Goal: Task Accomplishment & Management: Complete application form

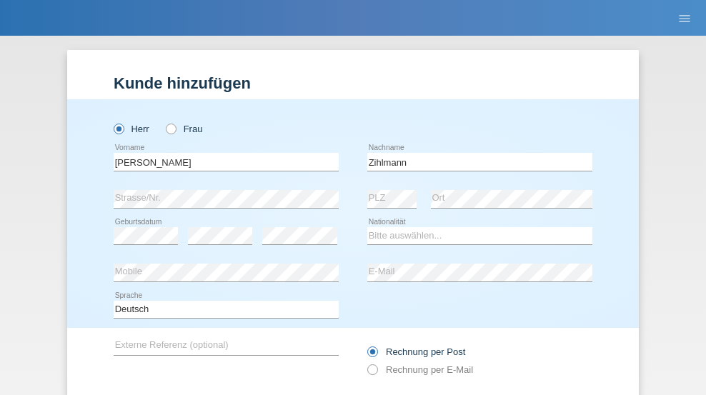
type input "Zihlmann"
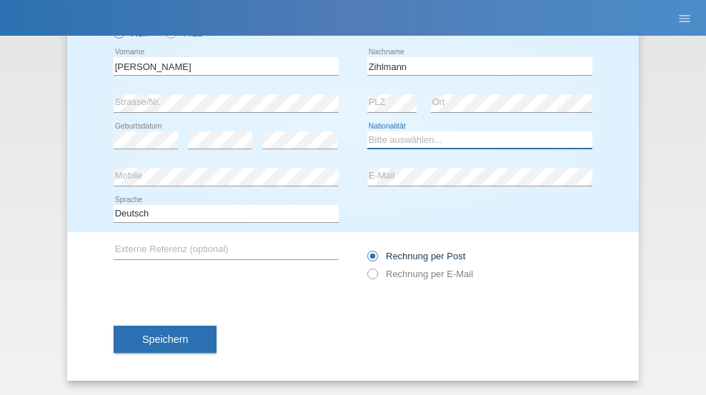
select select "CH"
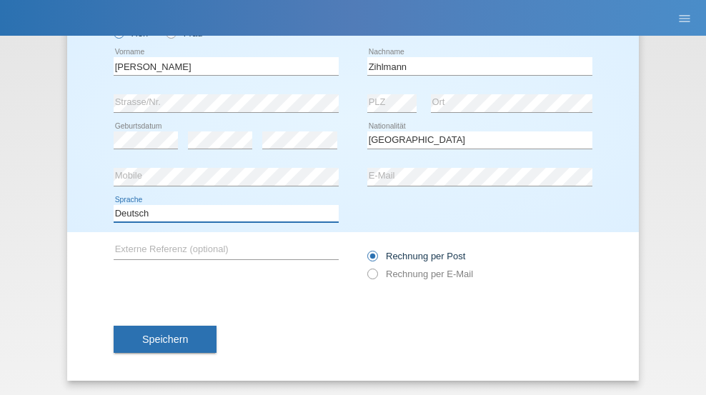
select select "en"
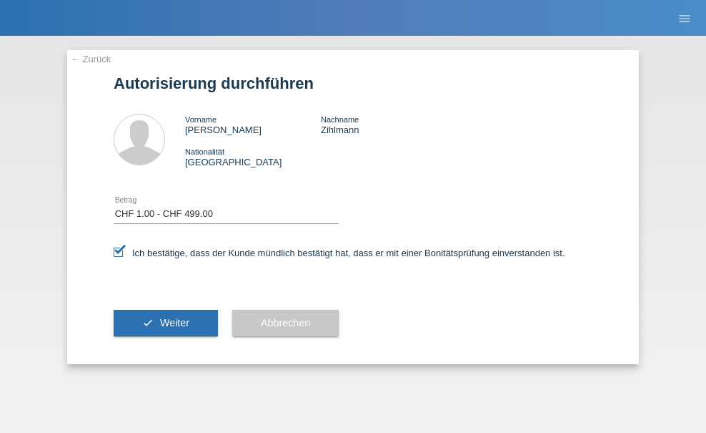
select select "1"
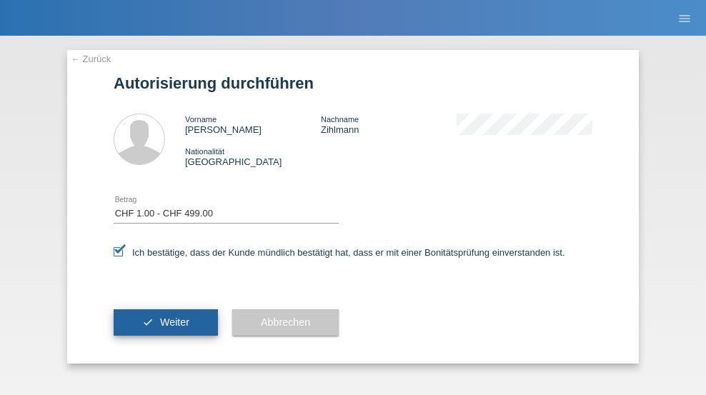
click at [166, 322] on span "Weiter" at bounding box center [174, 322] width 29 height 11
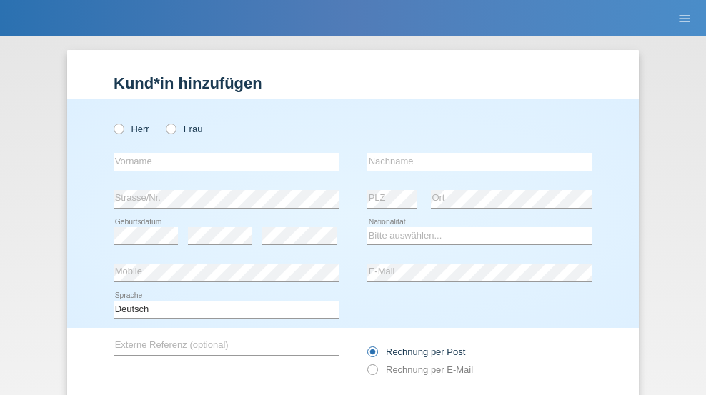
radio input "true"
click at [221, 153] on input "text" at bounding box center [226, 162] width 225 height 18
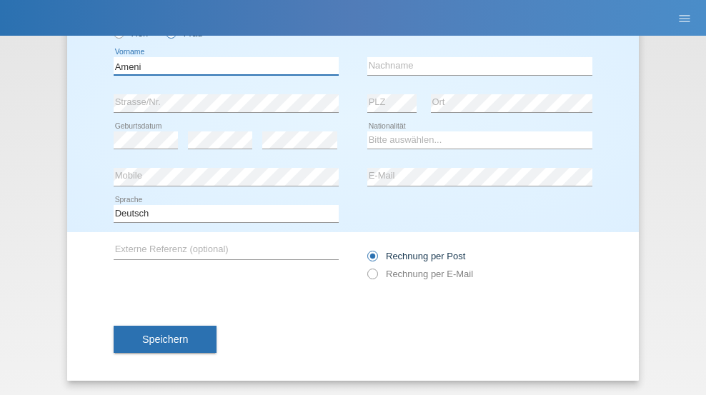
type input "Ameni"
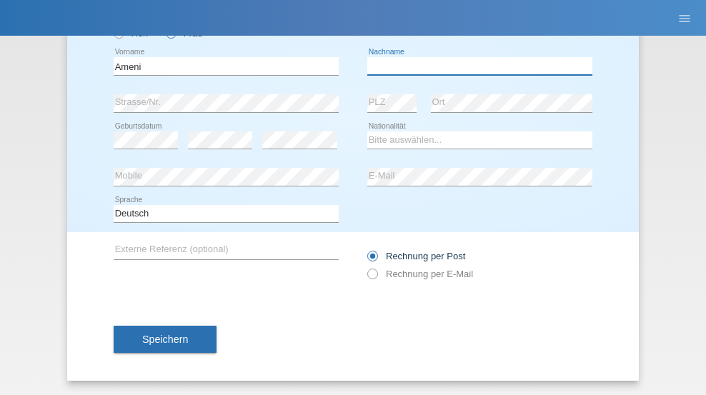
click at [475, 66] on input "text" at bounding box center [479, 66] width 225 height 18
type input "vermot gaud"
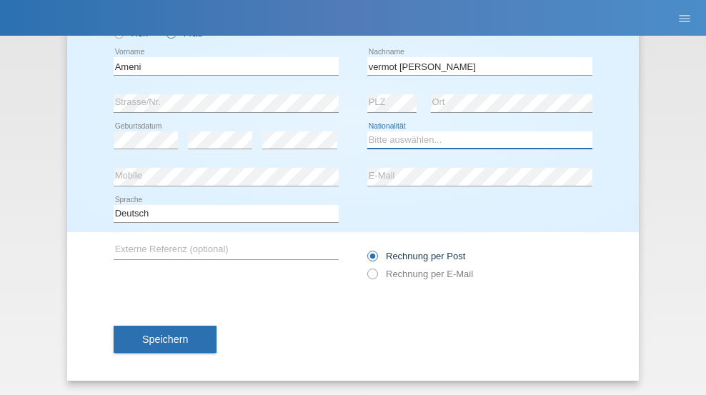
select select "CH"
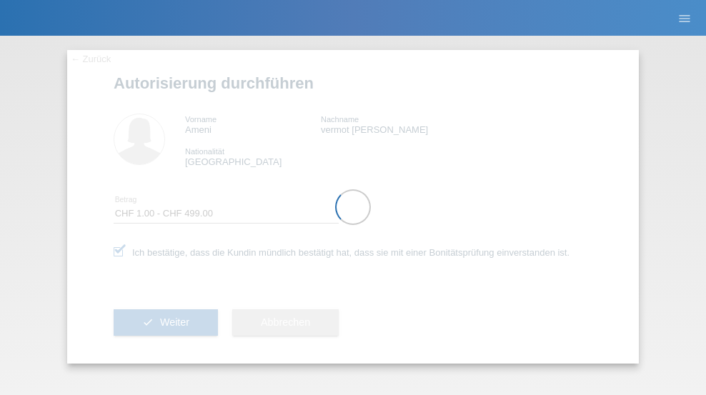
select select "1"
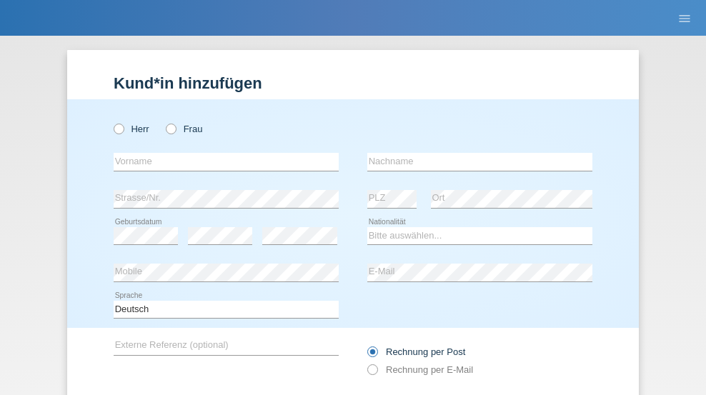
radio input "true"
click at [221, 153] on input "text" at bounding box center [226, 162] width 225 height 18
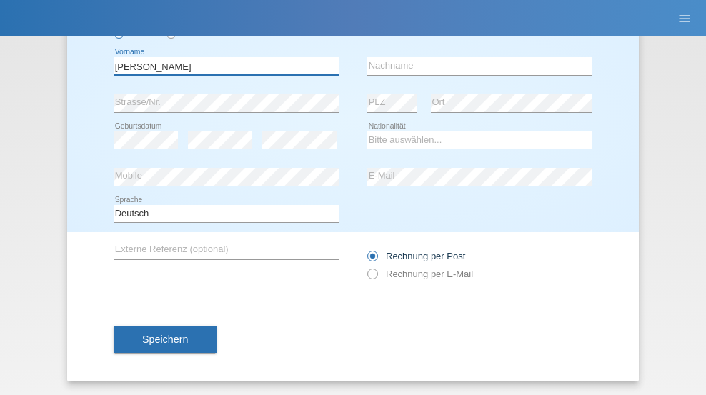
type input "Nikolai"
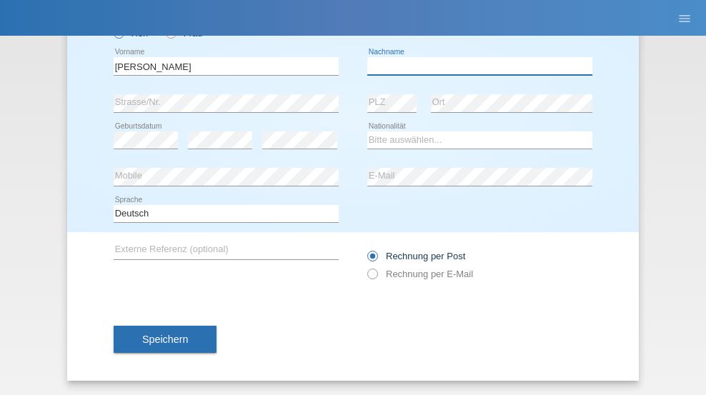
click at [475, 66] on input "text" at bounding box center [479, 66] width 225 height 18
type input "Mokrov"
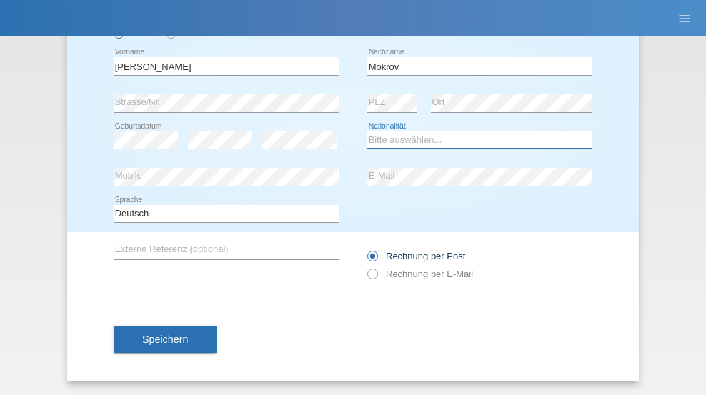
select select "CH"
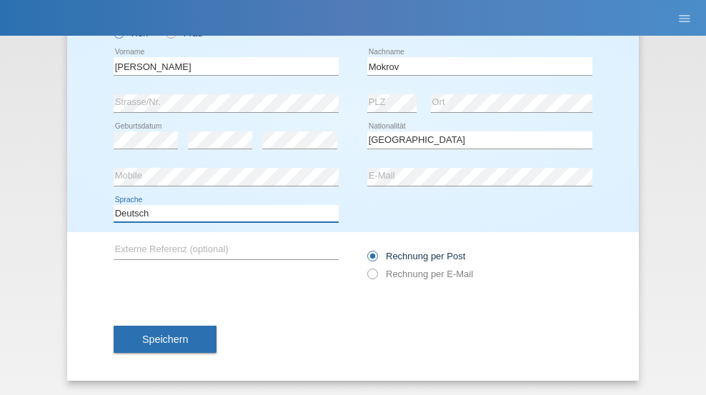
select select "en"
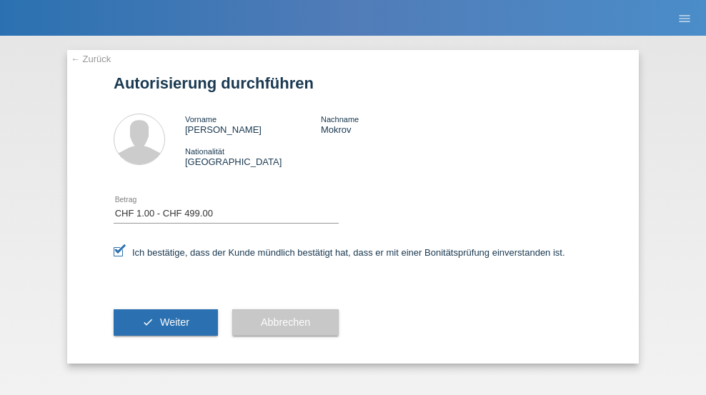
select select "1"
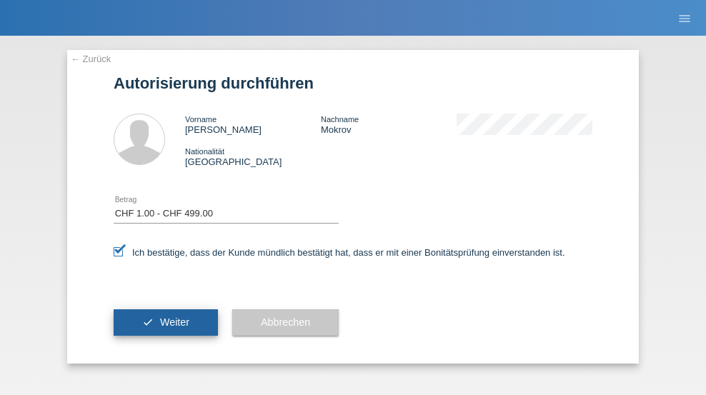
click at [166, 322] on span "Weiter" at bounding box center [174, 322] width 29 height 11
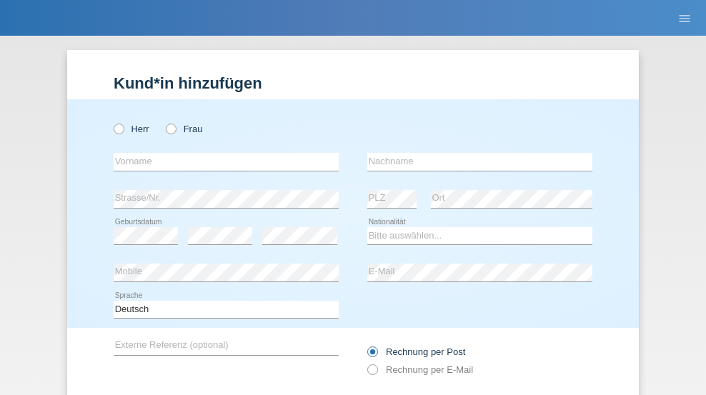
radio input "true"
click at [221, 153] on input "text" at bounding box center [226, 162] width 225 height 18
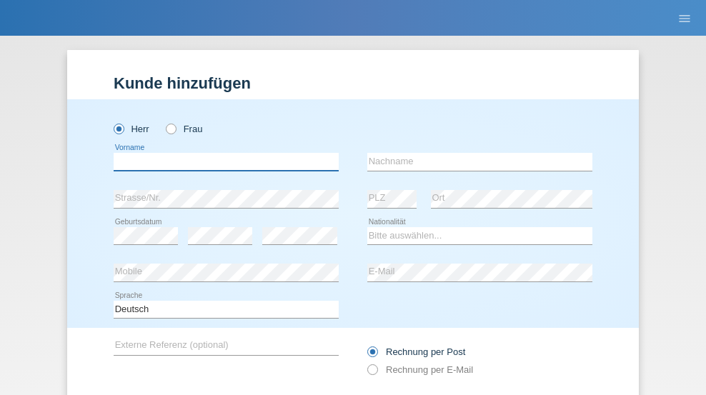
scroll to position [96, 0]
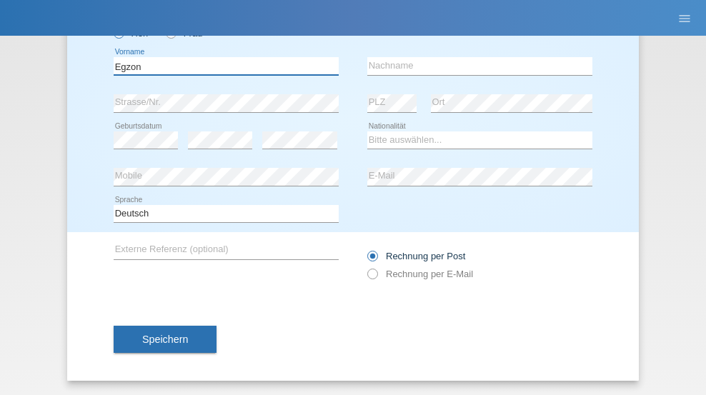
type input "Egzon"
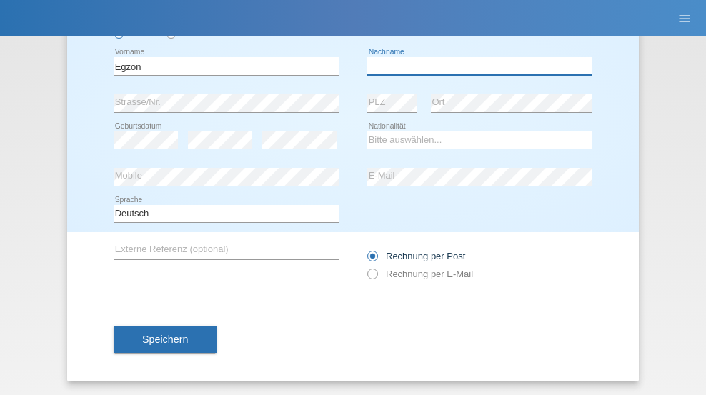
click at [475, 66] on input "text" at bounding box center [479, 66] width 225 height 18
type input "Shala"
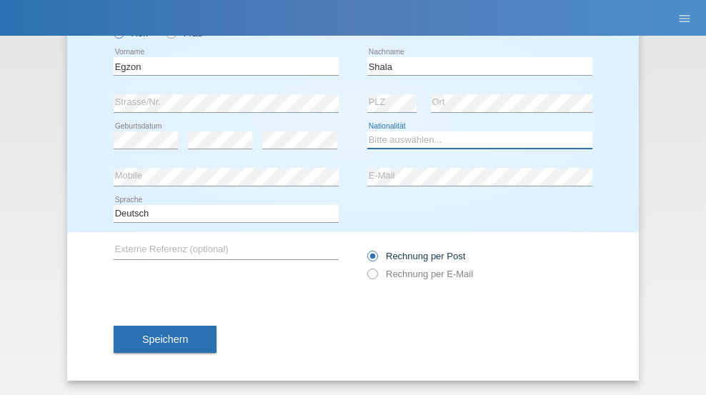
select select "XK"
select select "C"
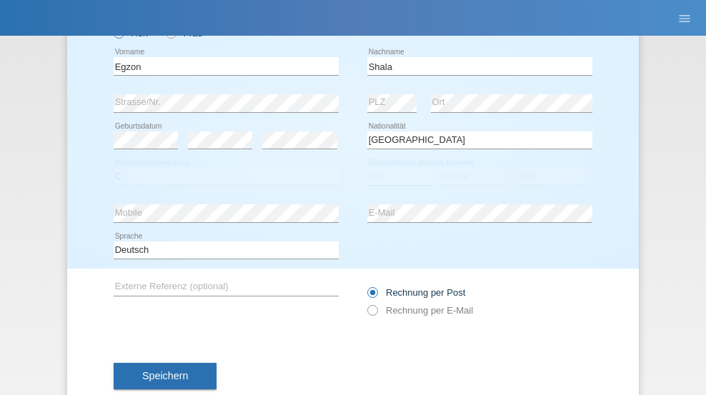
select select "27"
select select "02"
select select "1995"
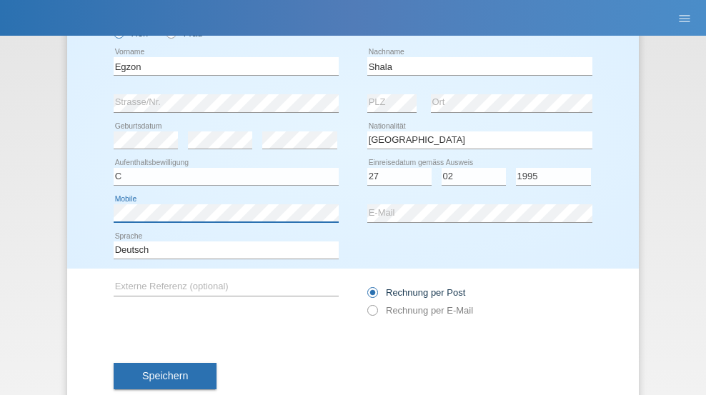
scroll to position [132, 0]
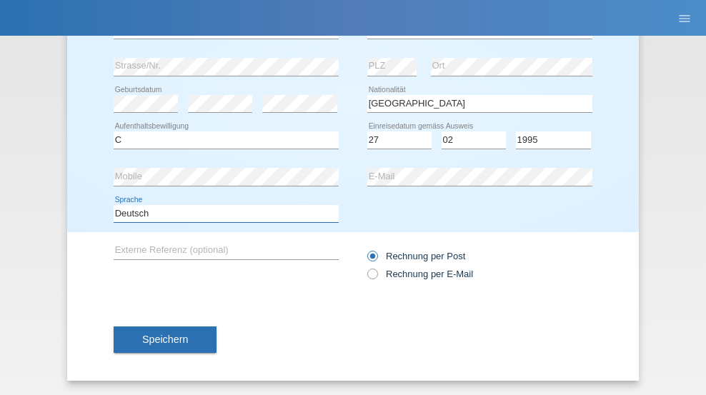
select select "en"
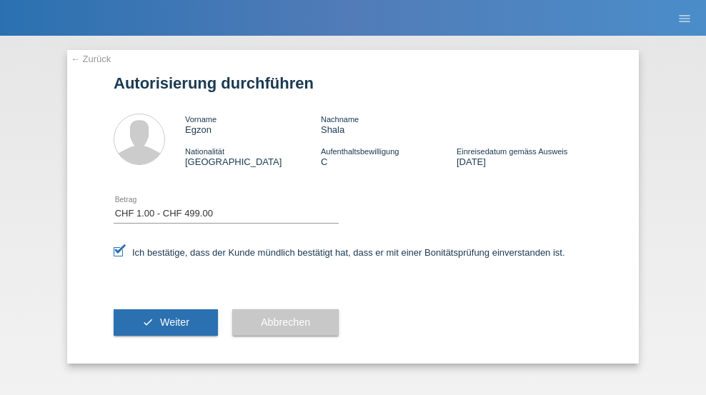
select select "1"
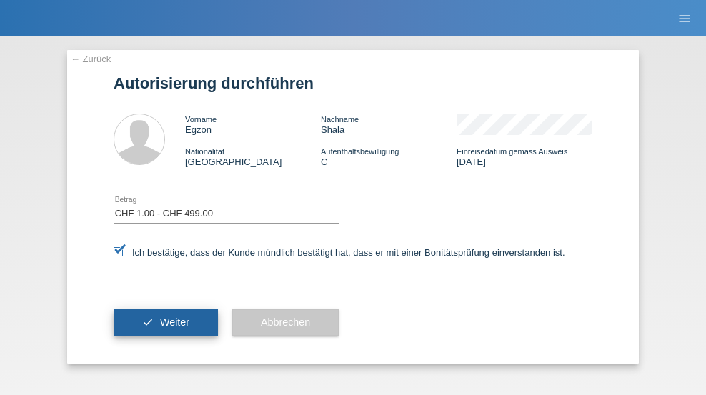
click at [166, 322] on span "Weiter" at bounding box center [174, 322] width 29 height 11
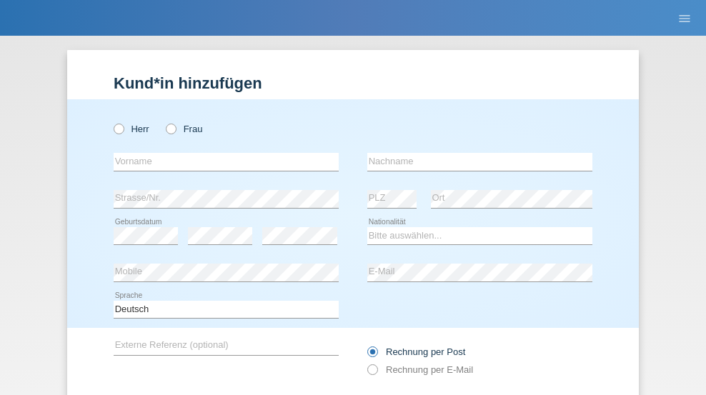
radio input "true"
click at [221, 153] on input "text" at bounding box center [226, 162] width 225 height 18
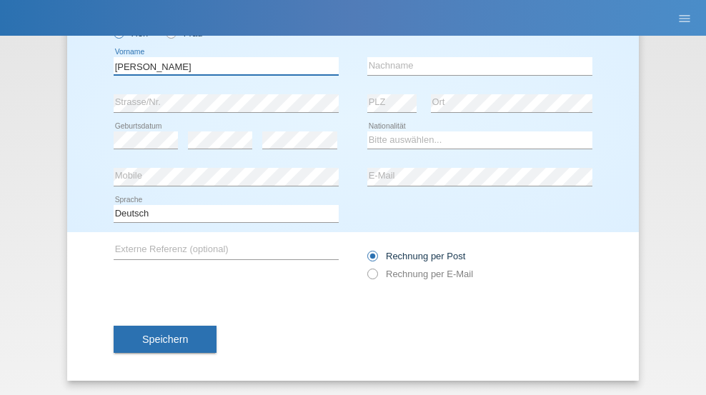
type input "David"
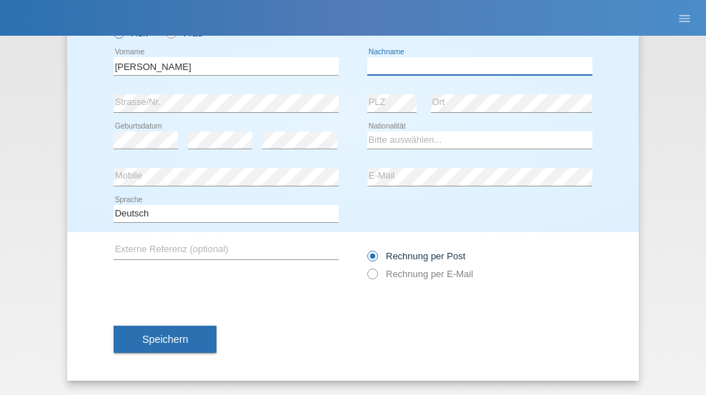
click at [475, 66] on input "text" at bounding box center [479, 66] width 225 height 18
type input "Amaral"
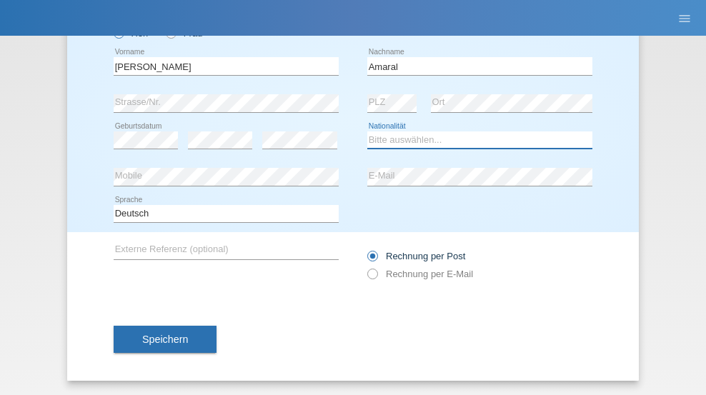
select select "PT"
select select "C"
select select "06"
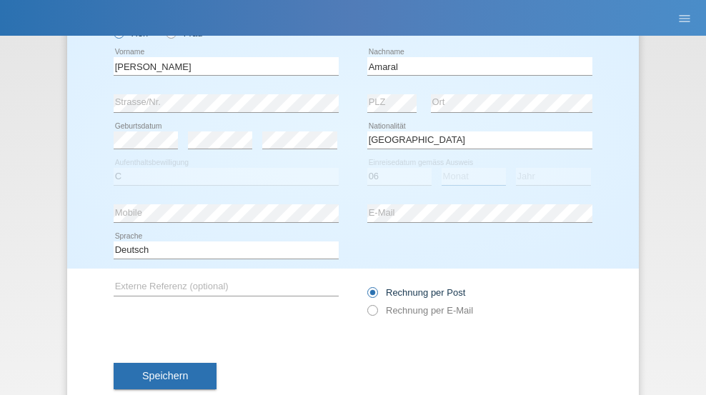
select select "07"
select select "2019"
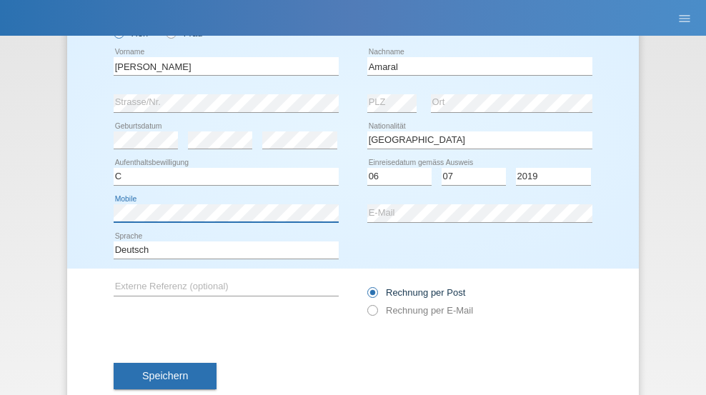
scroll to position [132, 0]
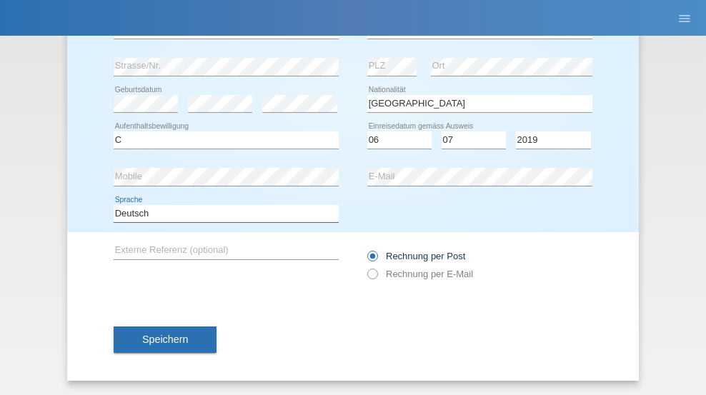
select select "en"
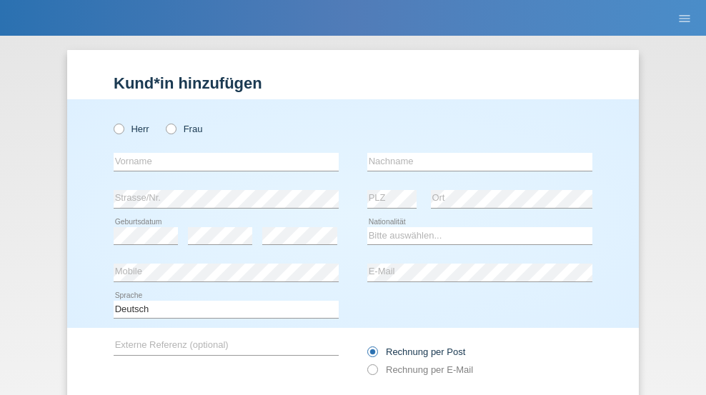
radio input "true"
click at [221, 153] on input "text" at bounding box center [226, 162] width 225 height 18
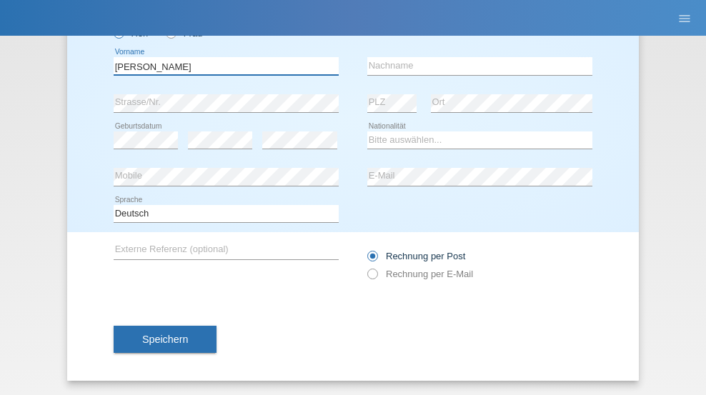
type input "tim"
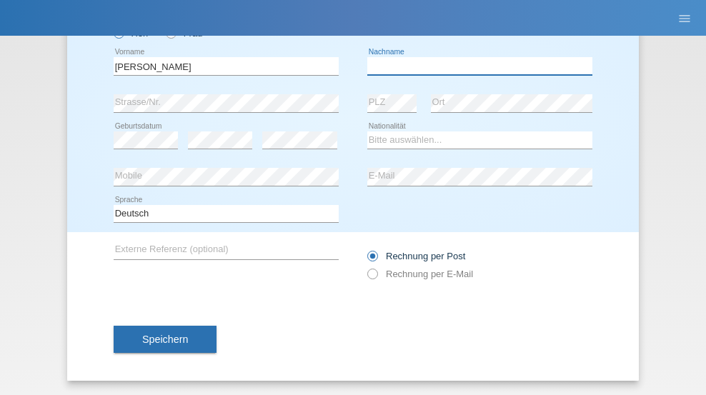
click at [475, 66] on input "text" at bounding box center [479, 66] width 225 height 18
type input "Krüger"
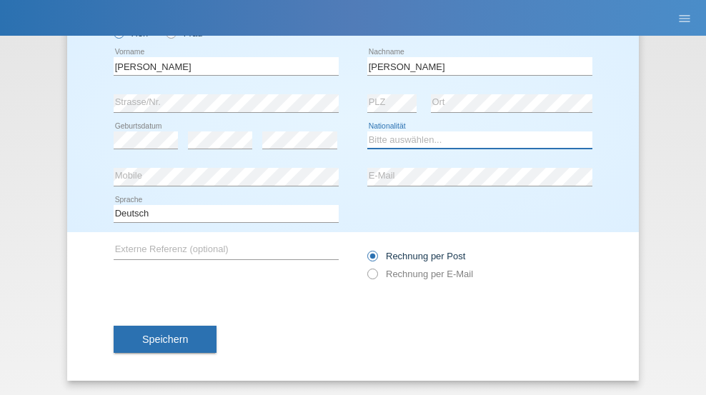
select select "DE"
select select "C"
select select "05"
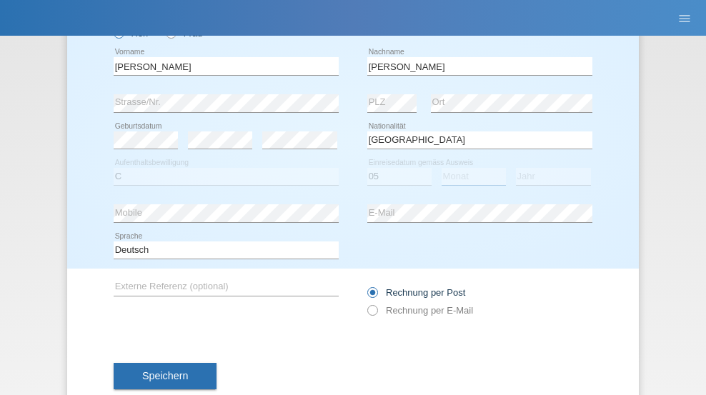
select select "04"
select select "2021"
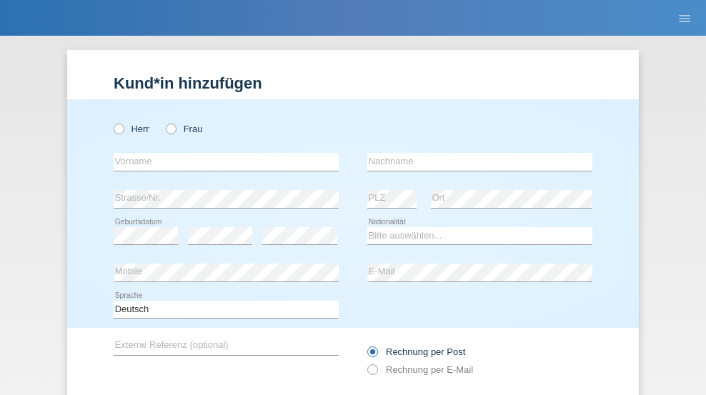
radio input "true"
click at [221, 153] on input "text" at bounding box center [226, 162] width 225 height 18
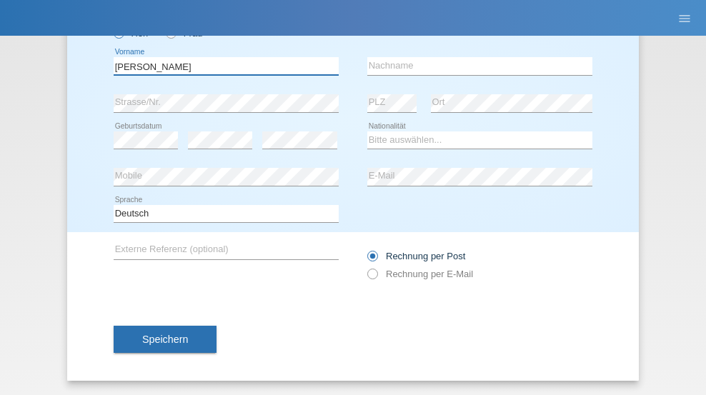
type input "[PERSON_NAME]"
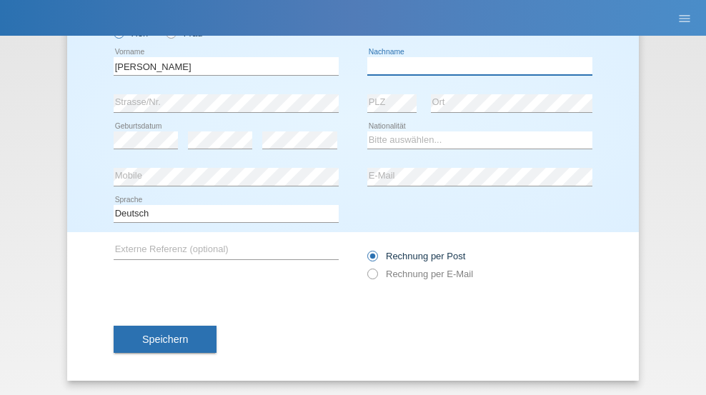
click at [475, 66] on input "text" at bounding box center [479, 66] width 225 height 18
type input "[DEMOGRAPHIC_DATA]"
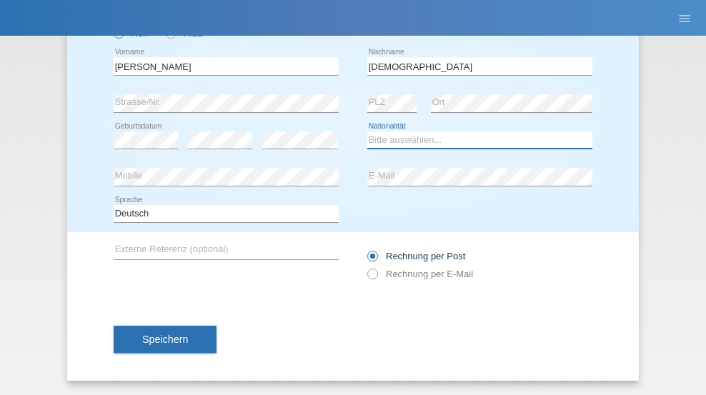
select select "CH"
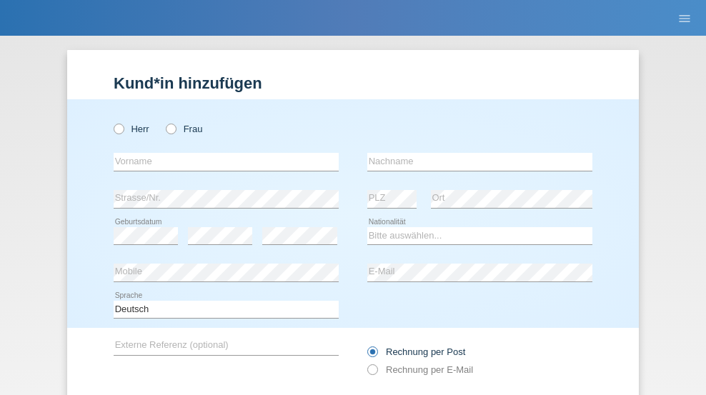
radio input "true"
click at [221, 153] on input "text" at bounding box center [226, 162] width 225 height 18
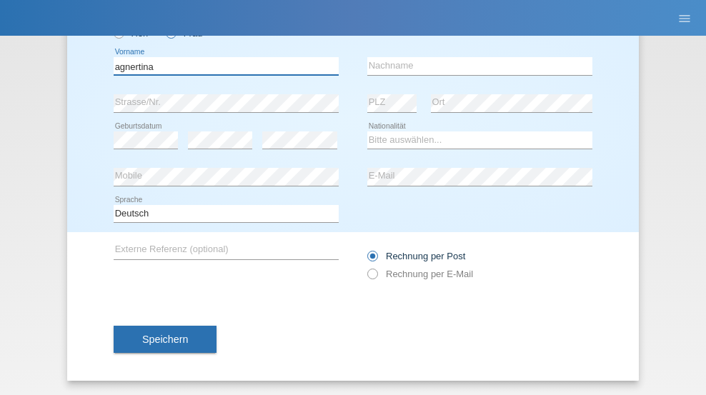
type input "agnertina"
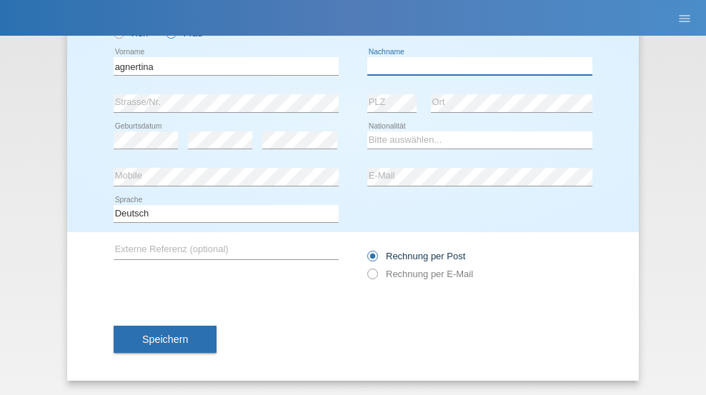
click at [475, 66] on input "text" at bounding box center [479, 66] width 225 height 18
type input "noshaj"
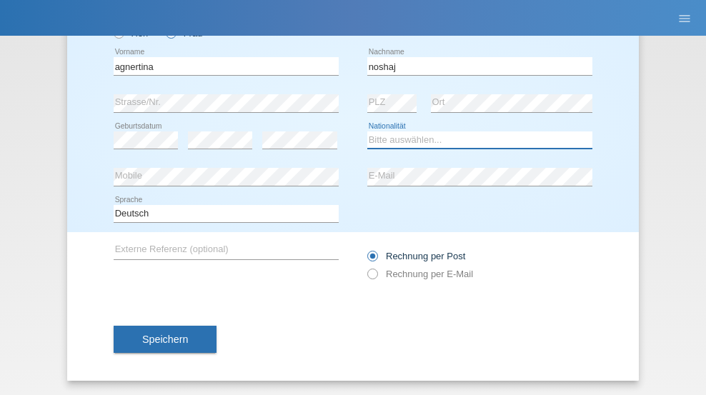
select select "NL"
select select "C"
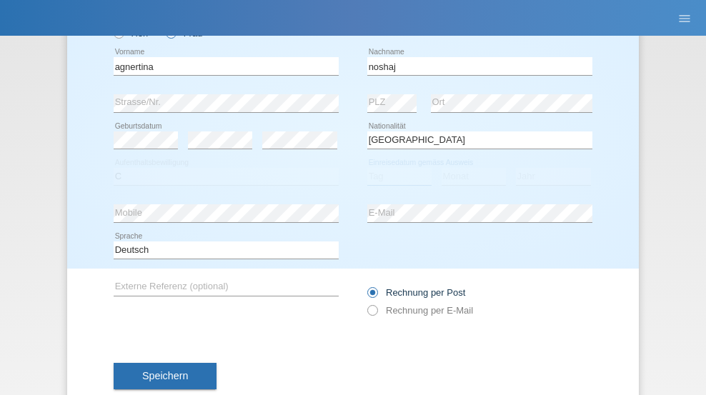
select select "01"
select select "08"
select select "2021"
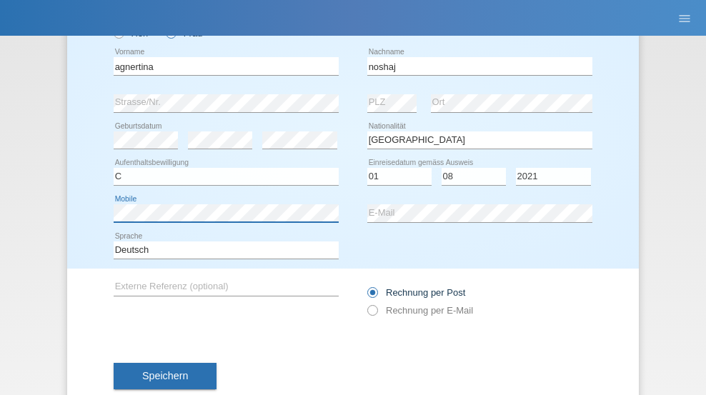
scroll to position [132, 0]
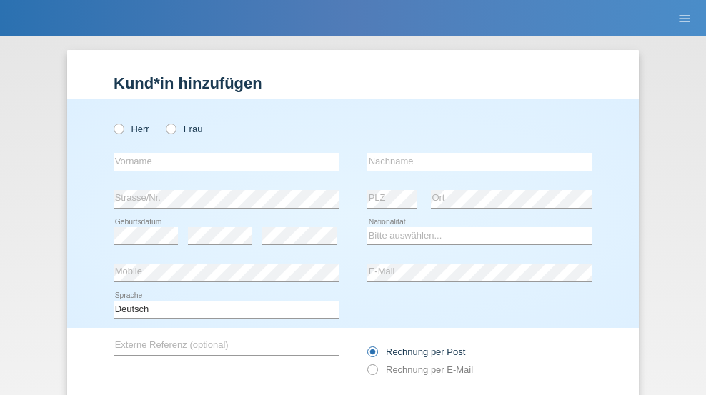
radio input "true"
click at [221, 153] on input "text" at bounding box center [226, 162] width 225 height 18
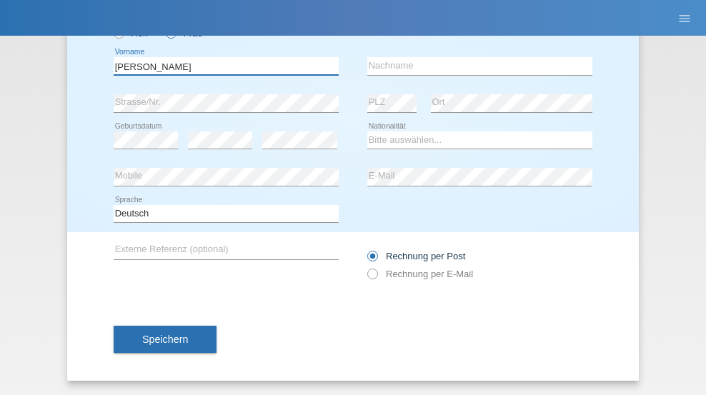
type input "[PERSON_NAME]"
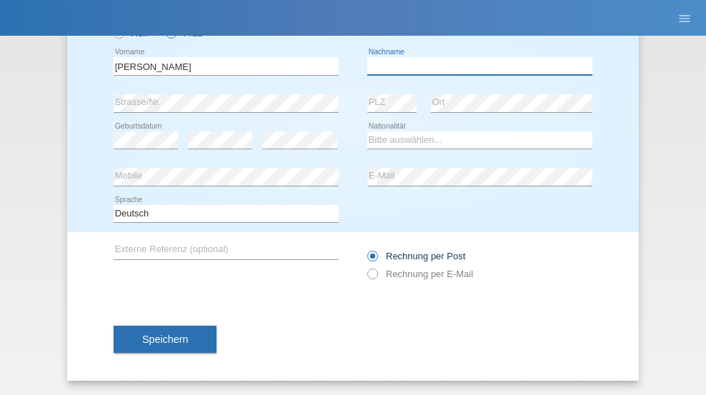
click at [475, 66] on input "text" at bounding box center [479, 66] width 225 height 18
type input "Pinzo"
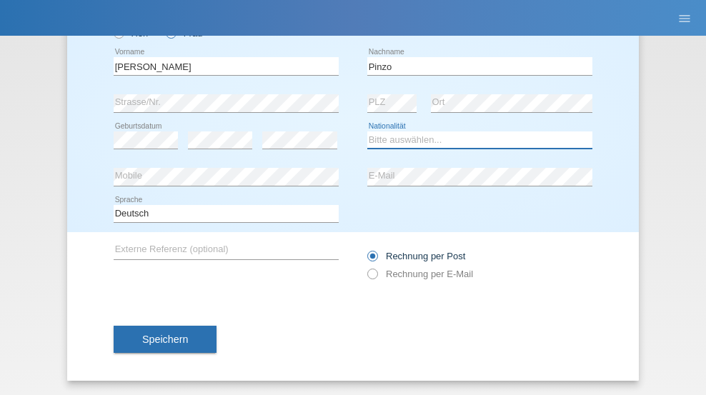
select select "CH"
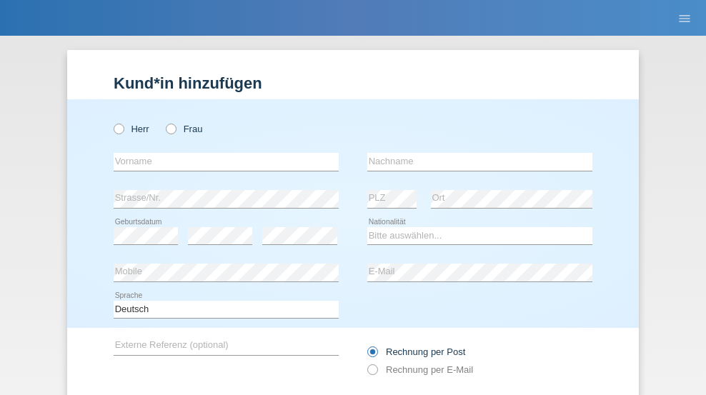
radio input "true"
click at [221, 153] on input "text" at bounding box center [226, 162] width 225 height 18
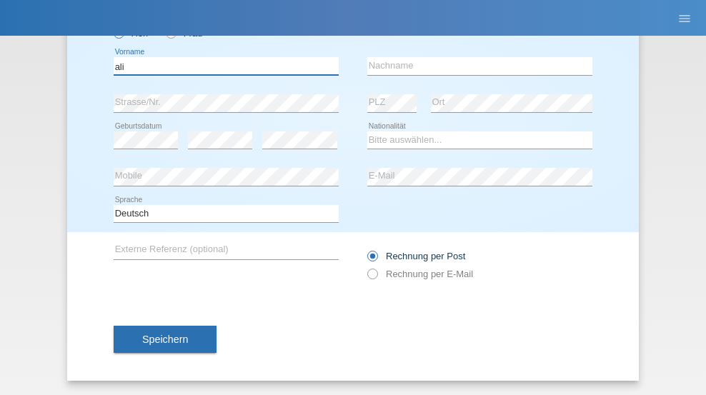
type input "ali"
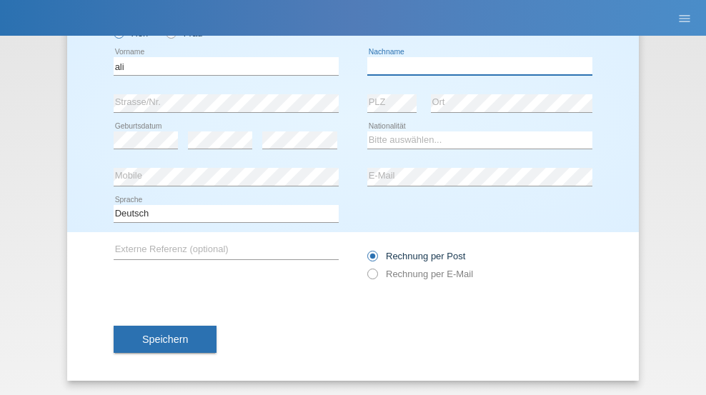
click at [475, 66] on input "text" at bounding box center [479, 66] width 225 height 18
type input "Amini"
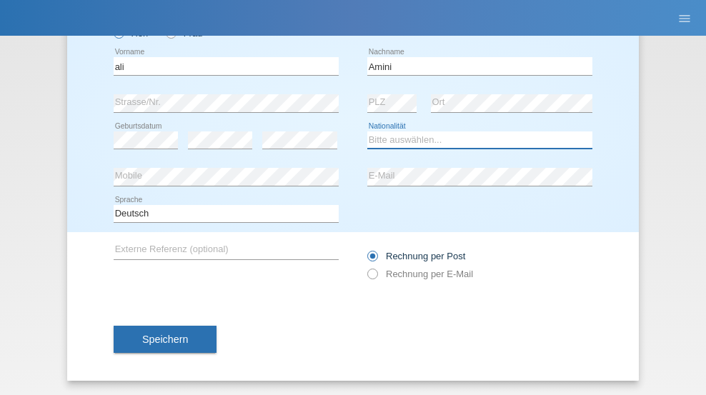
select select "AF"
select select "C"
select select "18"
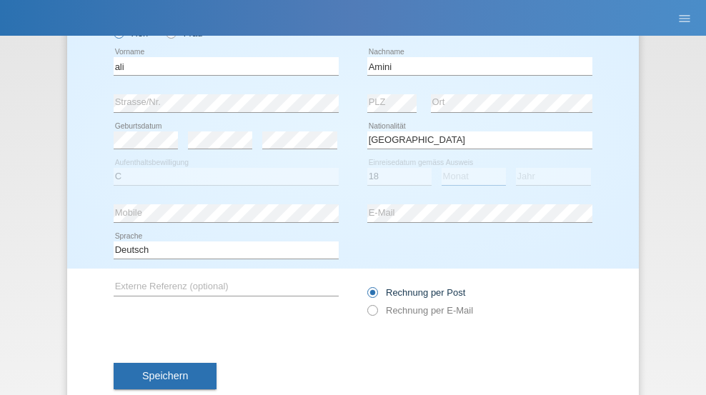
select select "08"
select select "2015"
